Goal: Information Seeking & Learning: Learn about a topic

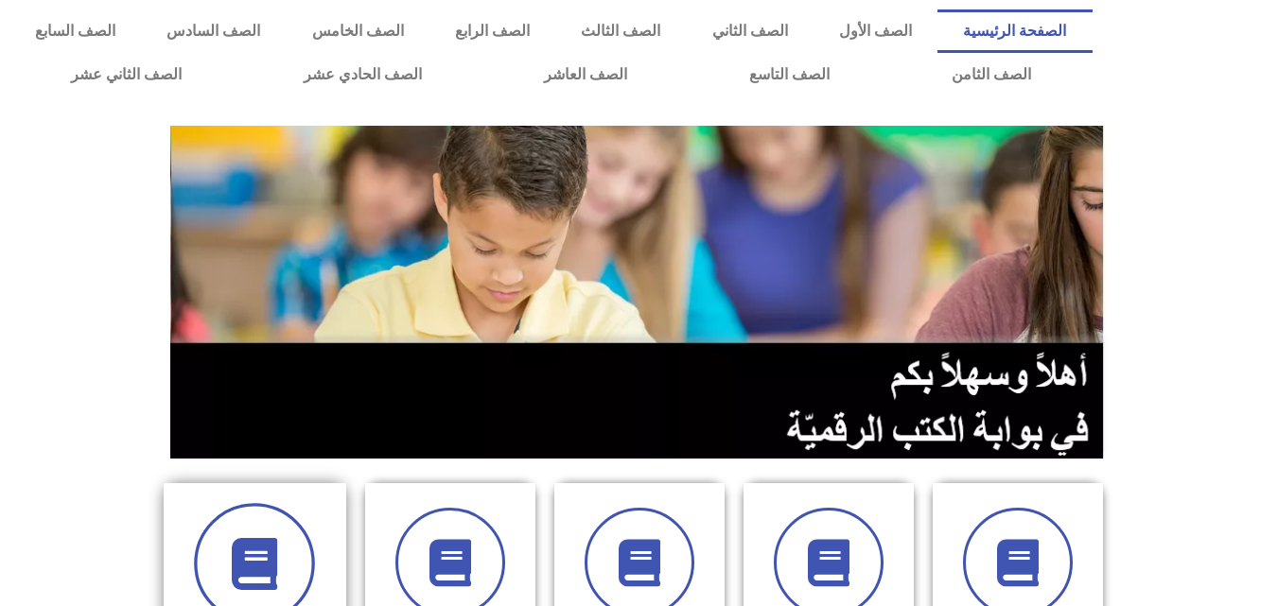
click at [237, 523] on span at bounding box center [254, 563] width 121 height 121
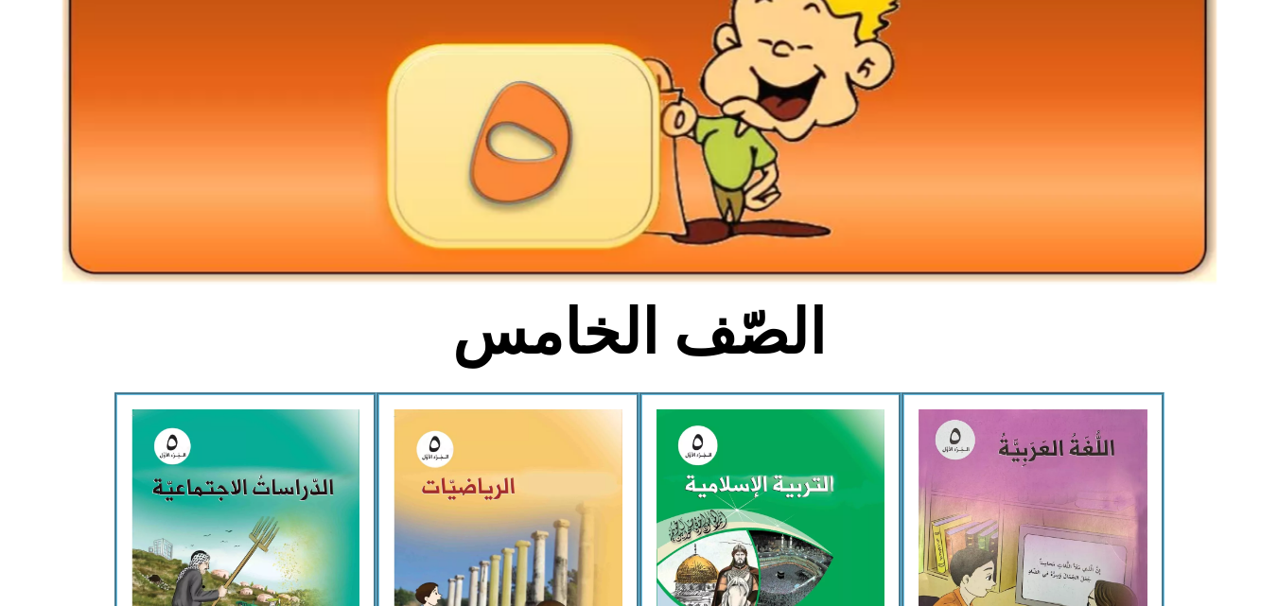
scroll to position [201, 0]
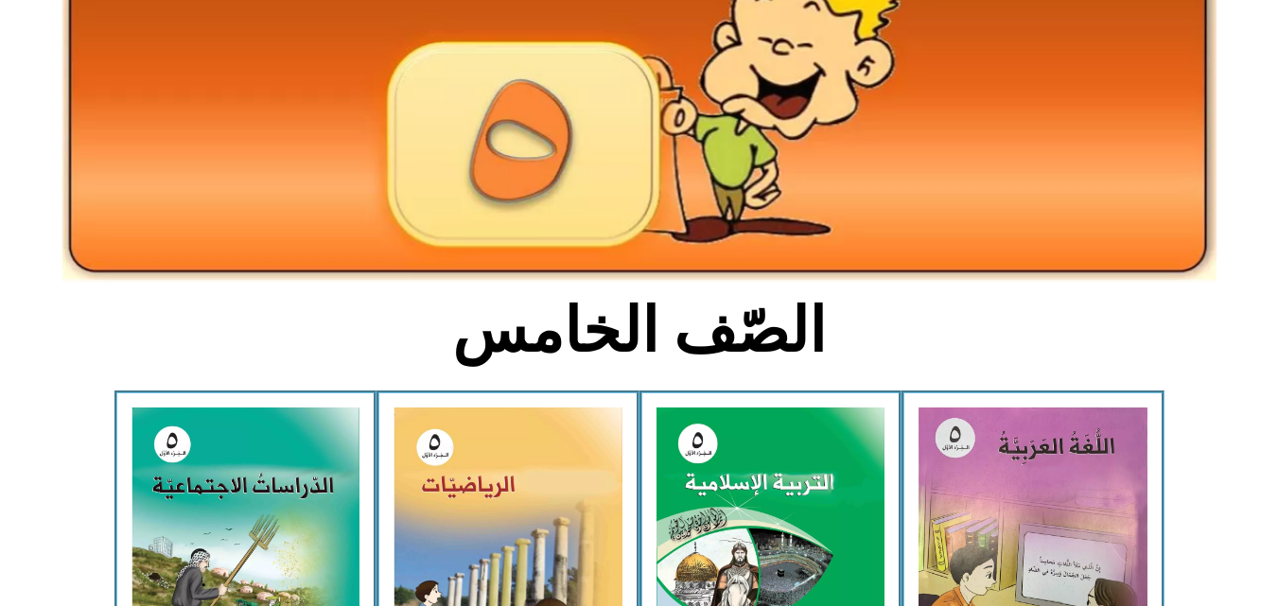
click at [1006, 405] on div "اللغة العربية - الجزء الأول​" at bounding box center [1032, 562] width 263 height 342
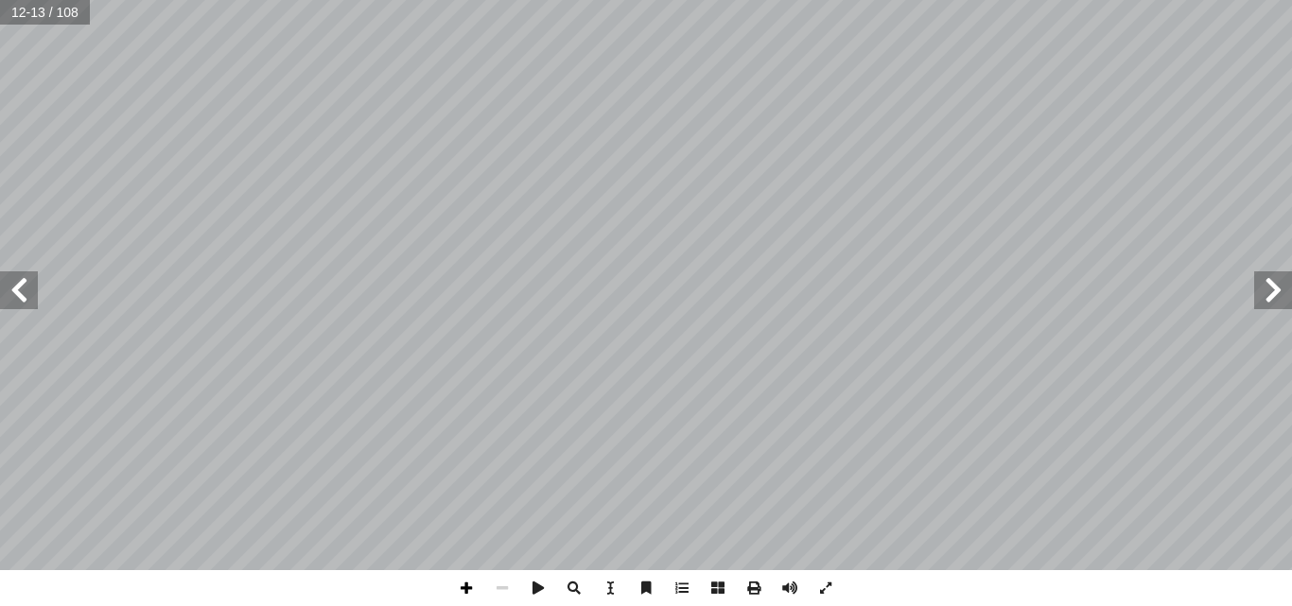
click at [468, 595] on span at bounding box center [466, 588] width 36 height 36
click at [651, 172] on html "الصفحة الرئيسية الصف الأول الصف الثاني الصف الثالث الصف الرابع الصف الخامس الصف…" at bounding box center [646, 86] width 1292 height 172
click at [461, 591] on span at bounding box center [466, 588] width 36 height 36
